Goal: Book appointment/travel/reservation

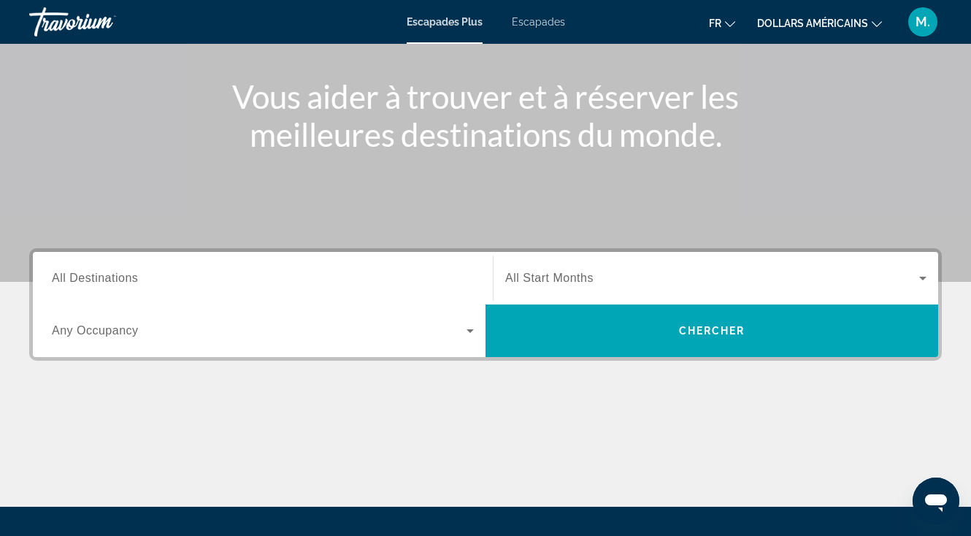
scroll to position [161, 0]
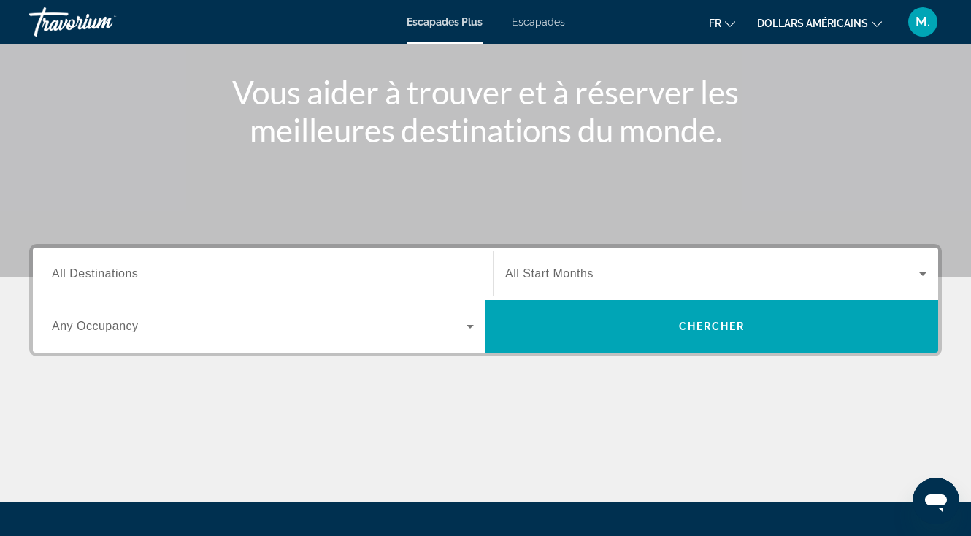
click at [180, 356] on div "Destination All Destinations Start Month All Start Months Occupancy Any Occupan…" at bounding box center [485, 300] width 913 height 112
click at [166, 341] on div "Widget de recherche" at bounding box center [263, 326] width 422 height 41
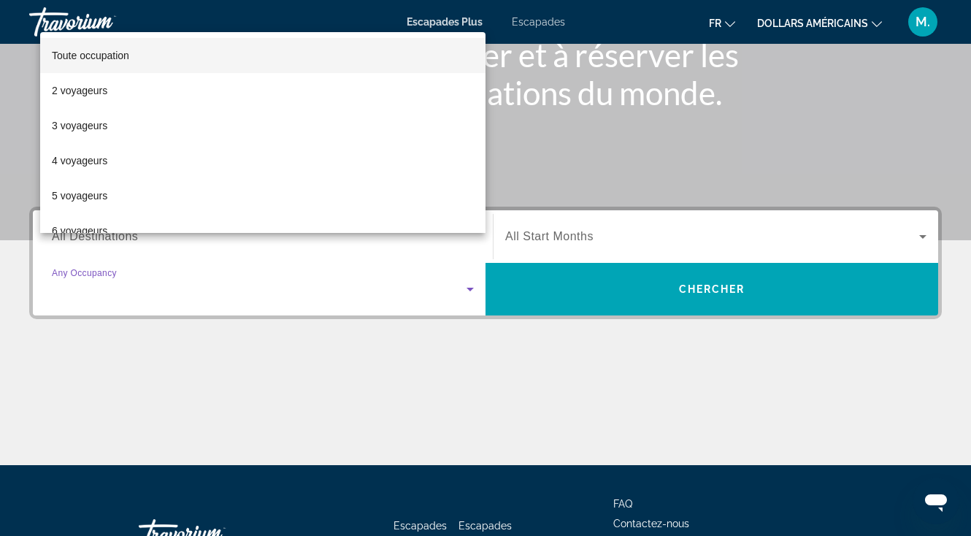
scroll to position [306, 0]
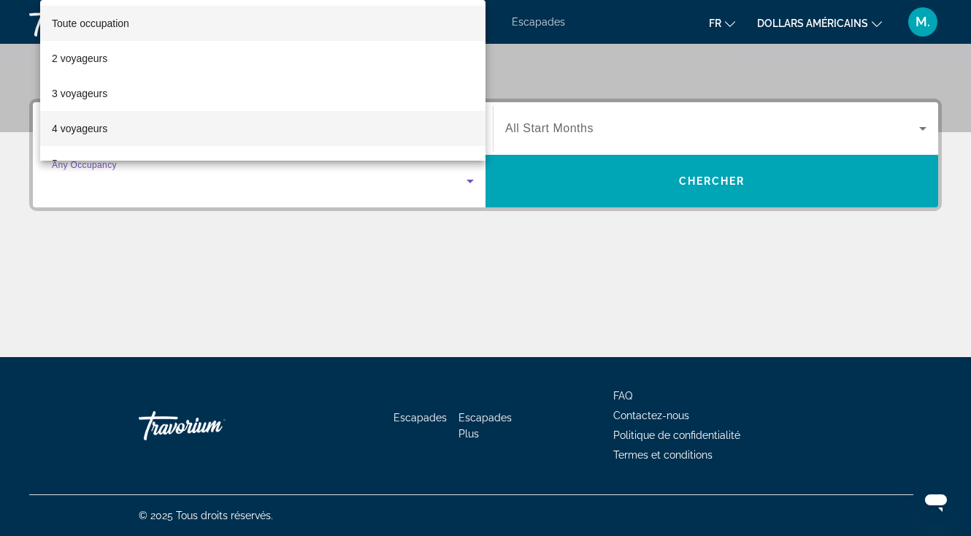
drag, startPoint x: 234, startPoint y: 62, endPoint x: 222, endPoint y: 131, distance: 69.7
click at [223, 131] on div "Toute occupation 2 voyageurs 3 voyageurs 4 voyageurs 5 voyageurs 6 voyageurs 7 …" at bounding box center [262, 80] width 445 height 161
click at [222, 131] on mat-option "4 voyageurs" at bounding box center [262, 128] width 445 height 35
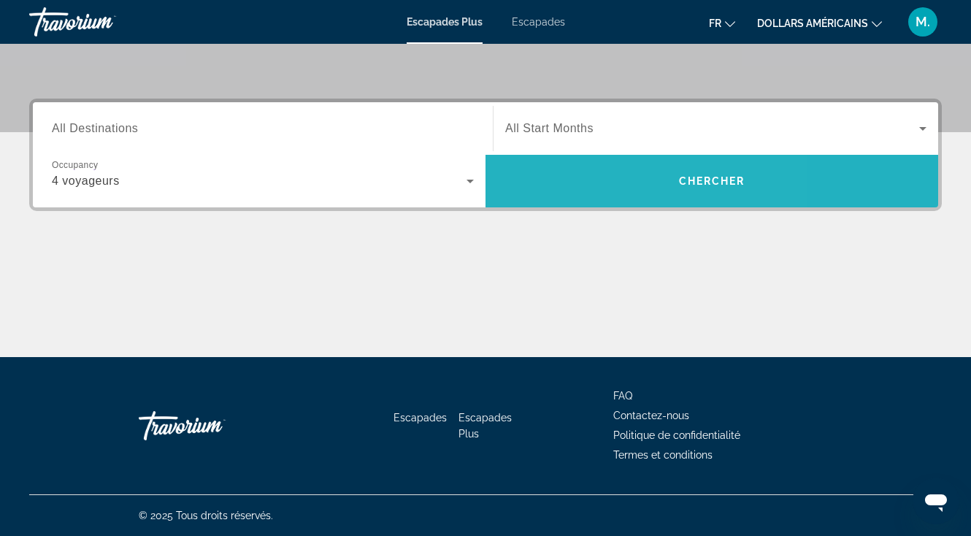
click at [596, 180] on span "Widget de recherche" at bounding box center [712, 181] width 453 height 35
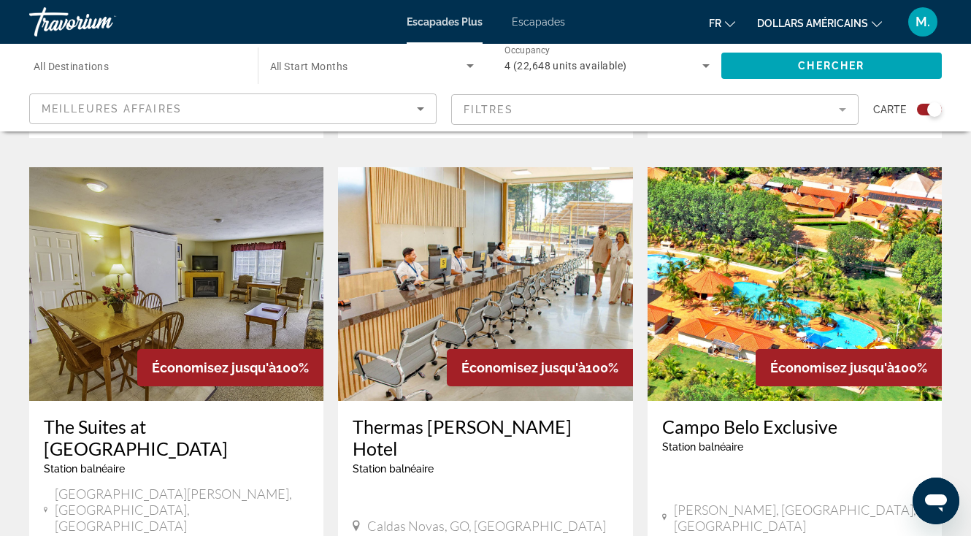
scroll to position [2147, 0]
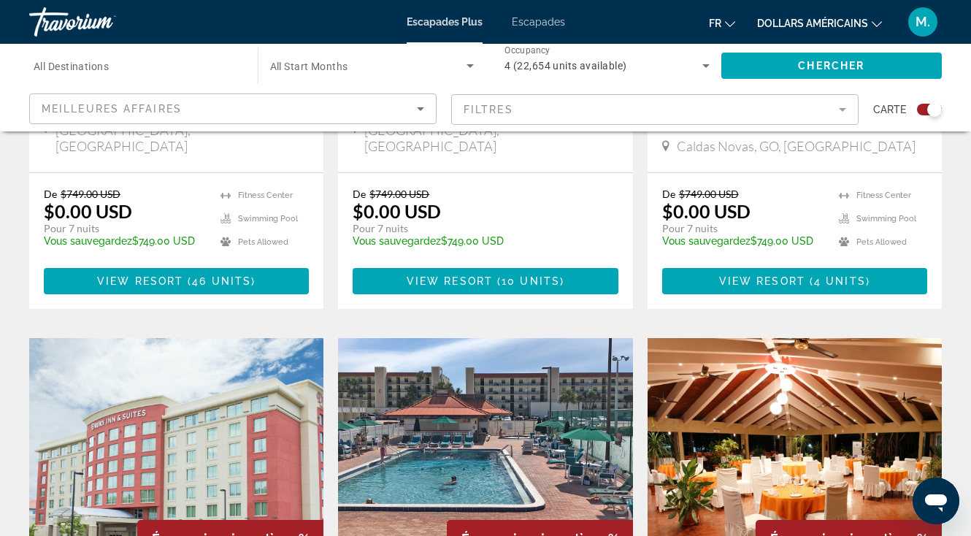
scroll to position [872, 0]
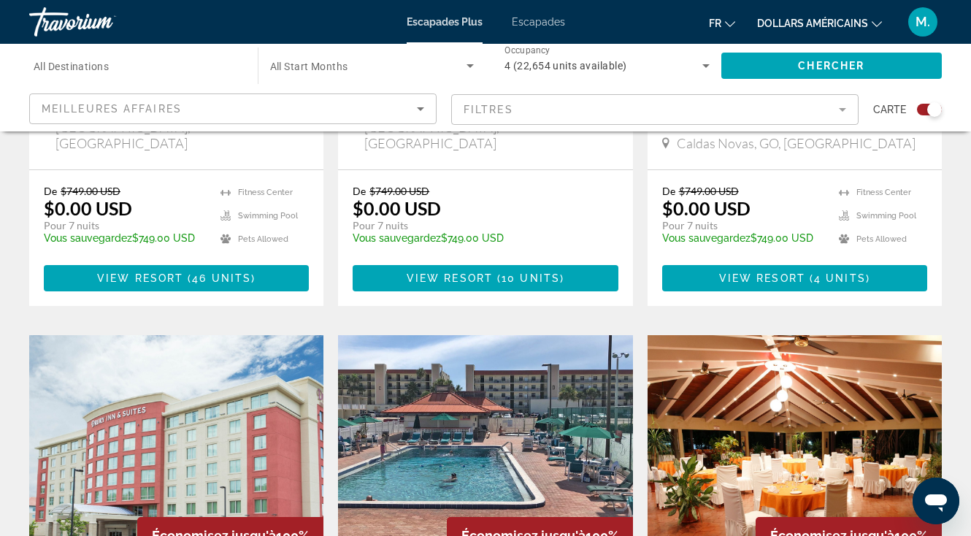
click at [370, 100] on div "Meilleures affaires" at bounding box center [229, 109] width 375 height 18
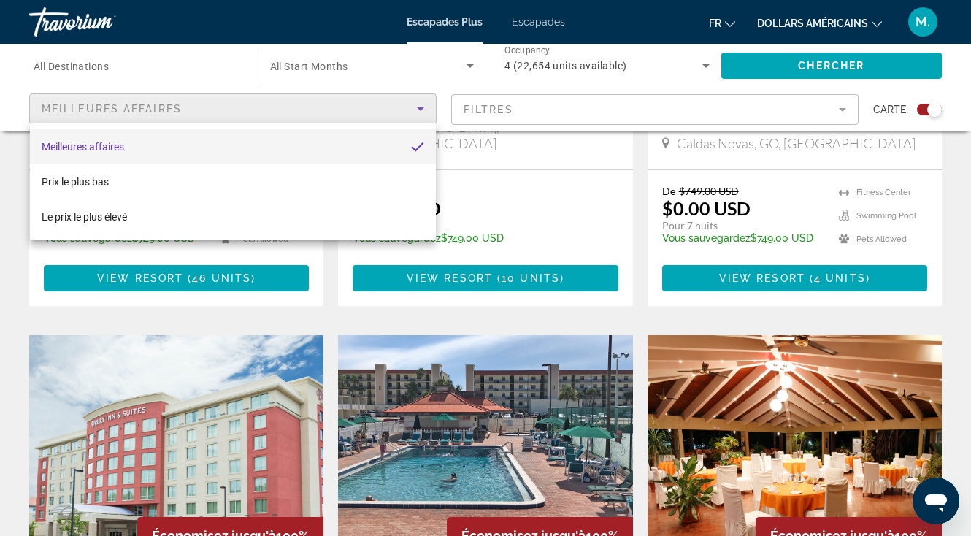
click at [239, 106] on div at bounding box center [485, 268] width 971 height 536
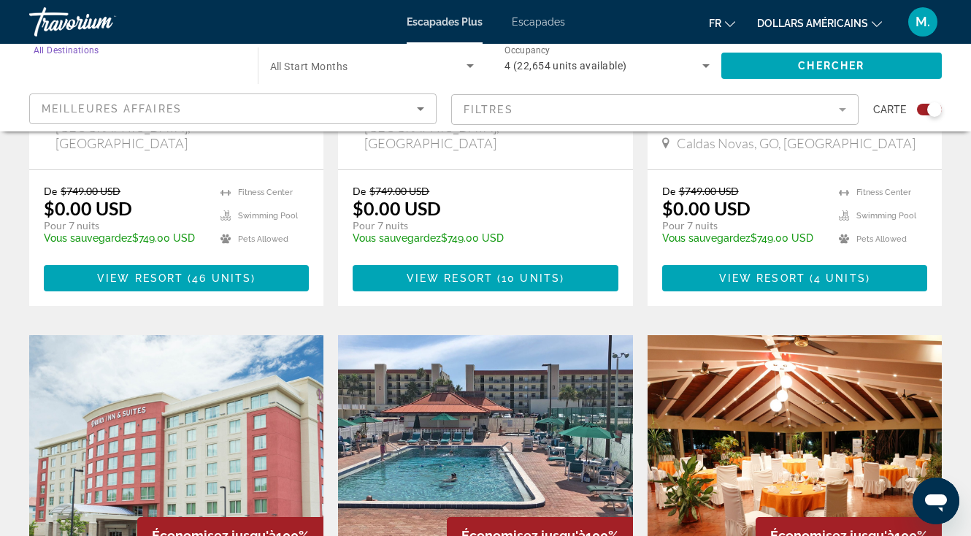
click at [110, 66] on input "Destination All Destinations" at bounding box center [136, 67] width 205 height 18
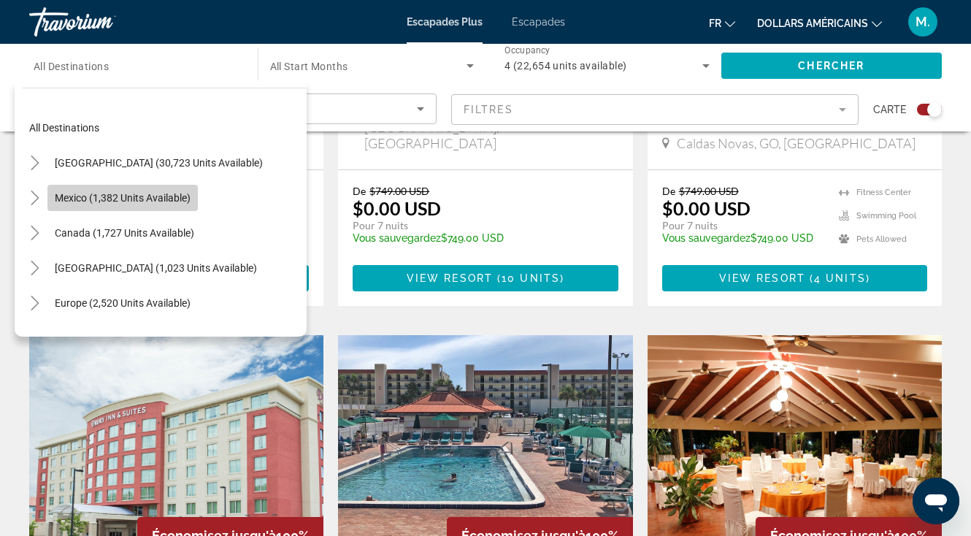
click at [119, 192] on span "Mexico (1,382 units available)" at bounding box center [123, 198] width 136 height 12
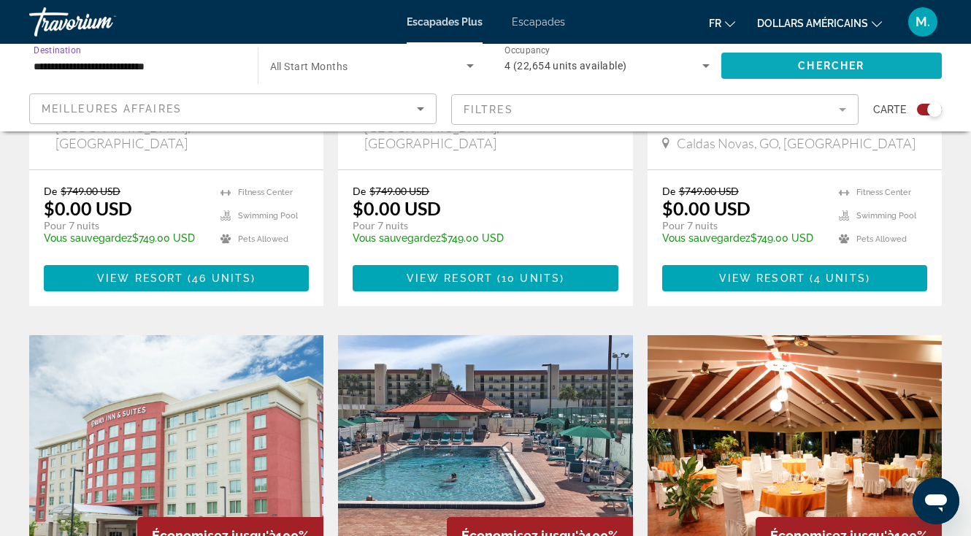
click at [797, 69] on span "Search widget" at bounding box center [831, 65] width 221 height 35
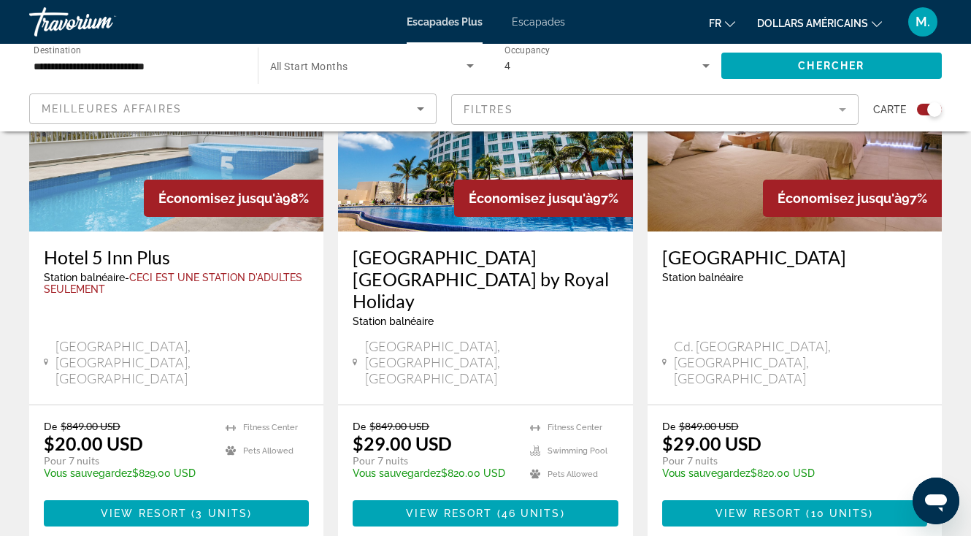
scroll to position [2290, 0]
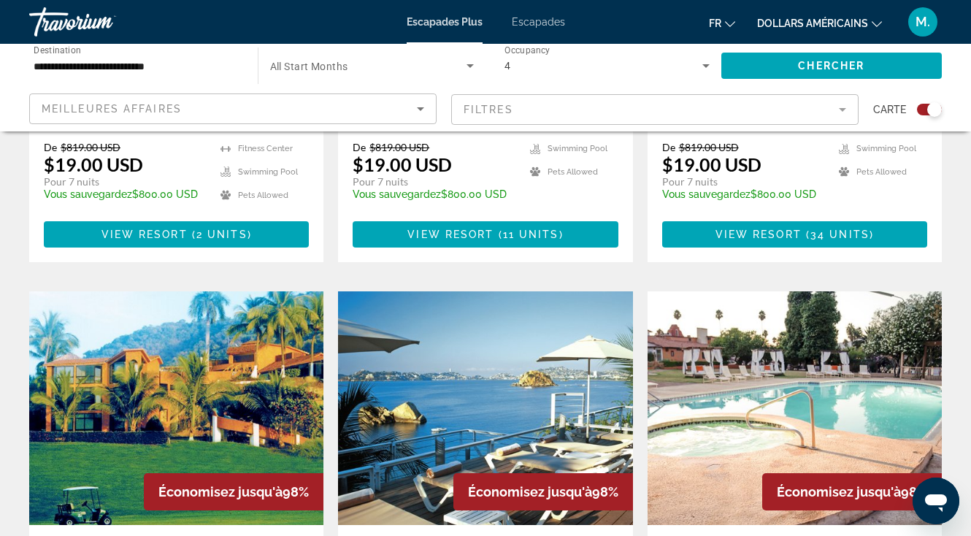
scroll to position [234, 0]
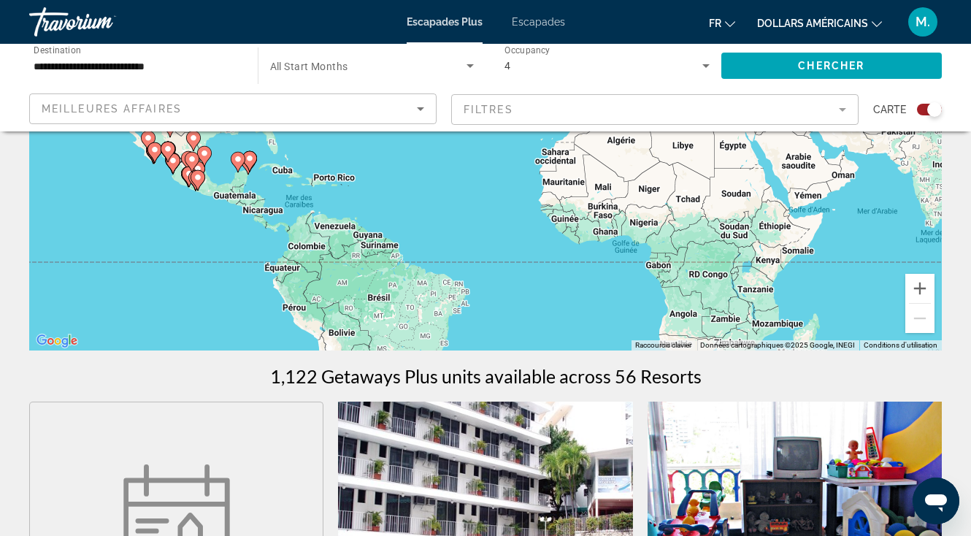
click at [126, 79] on div "**********" at bounding box center [136, 66] width 205 height 42
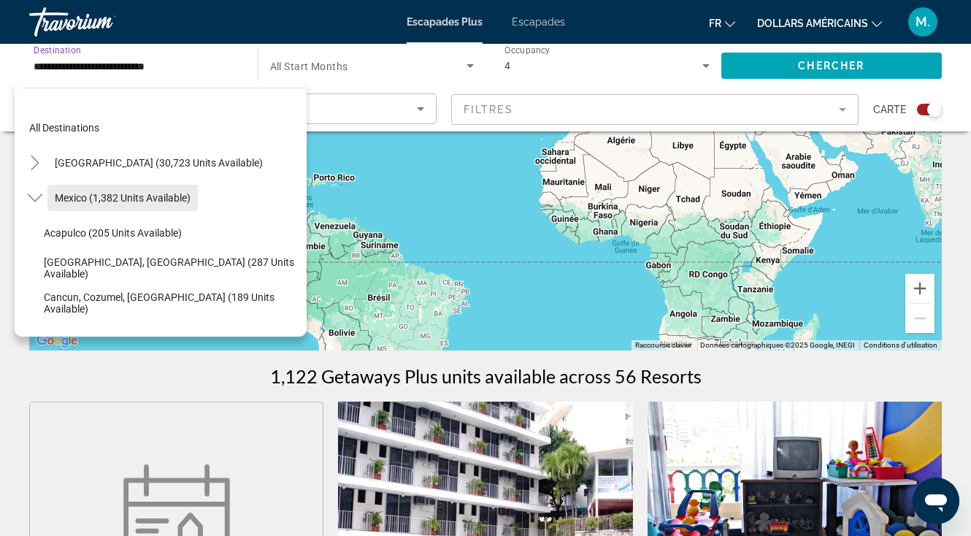
click at [85, 190] on span "Search widget" at bounding box center [122, 197] width 150 height 35
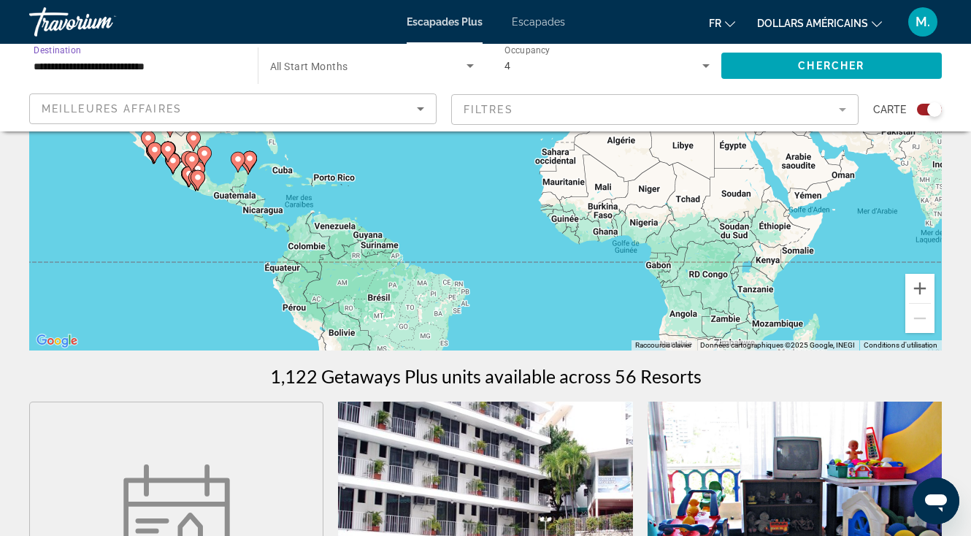
click at [91, 62] on input "**********" at bounding box center [136, 67] width 205 height 18
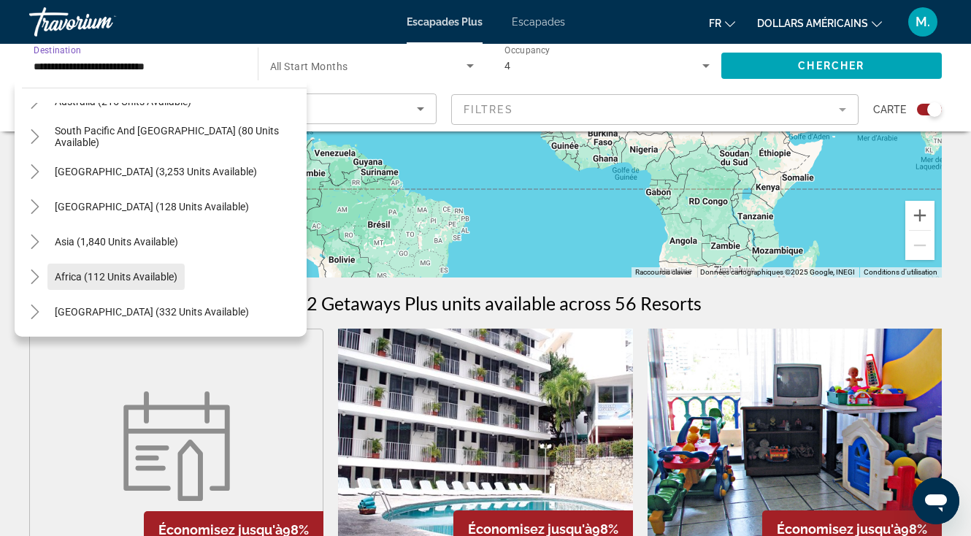
scroll to position [310, 0]
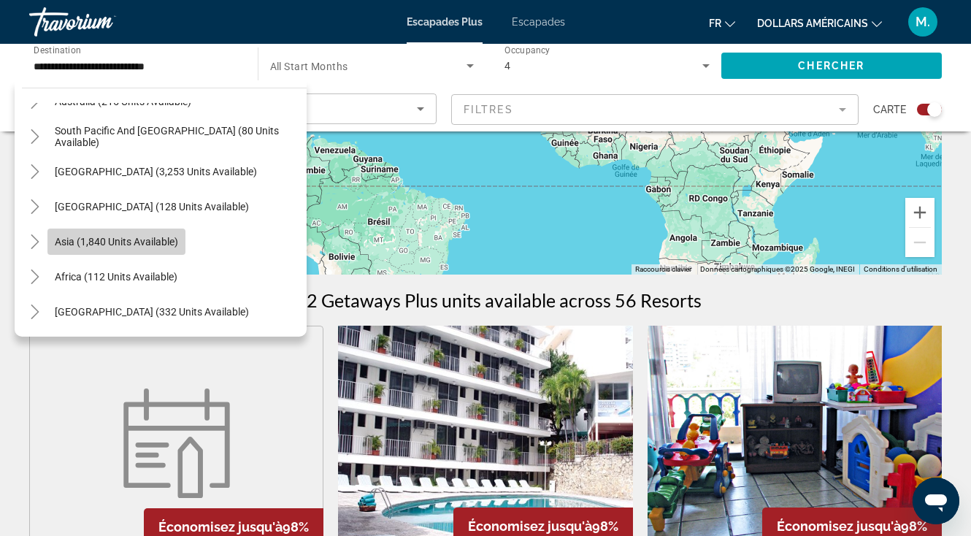
click at [85, 244] on span "Asia (1,840 units available)" at bounding box center [116, 242] width 123 height 12
type input "**********"
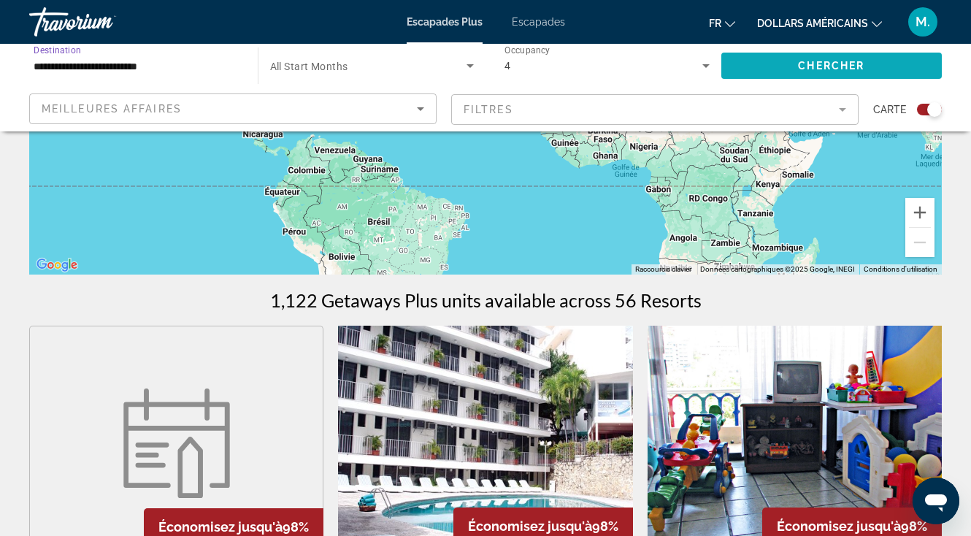
click at [826, 62] on span "Chercher" at bounding box center [831, 66] width 66 height 12
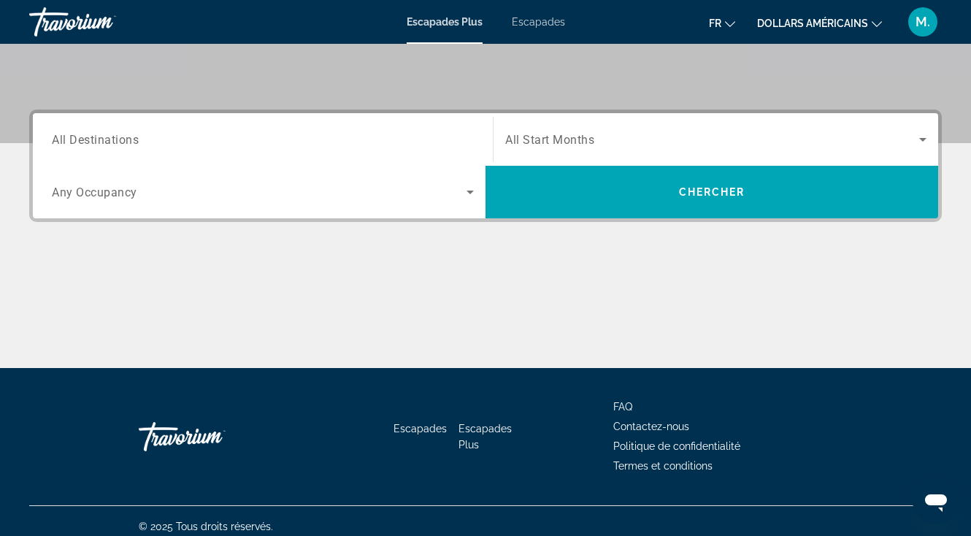
scroll to position [306, 0]
